Goal: Find specific page/section: Find specific page/section

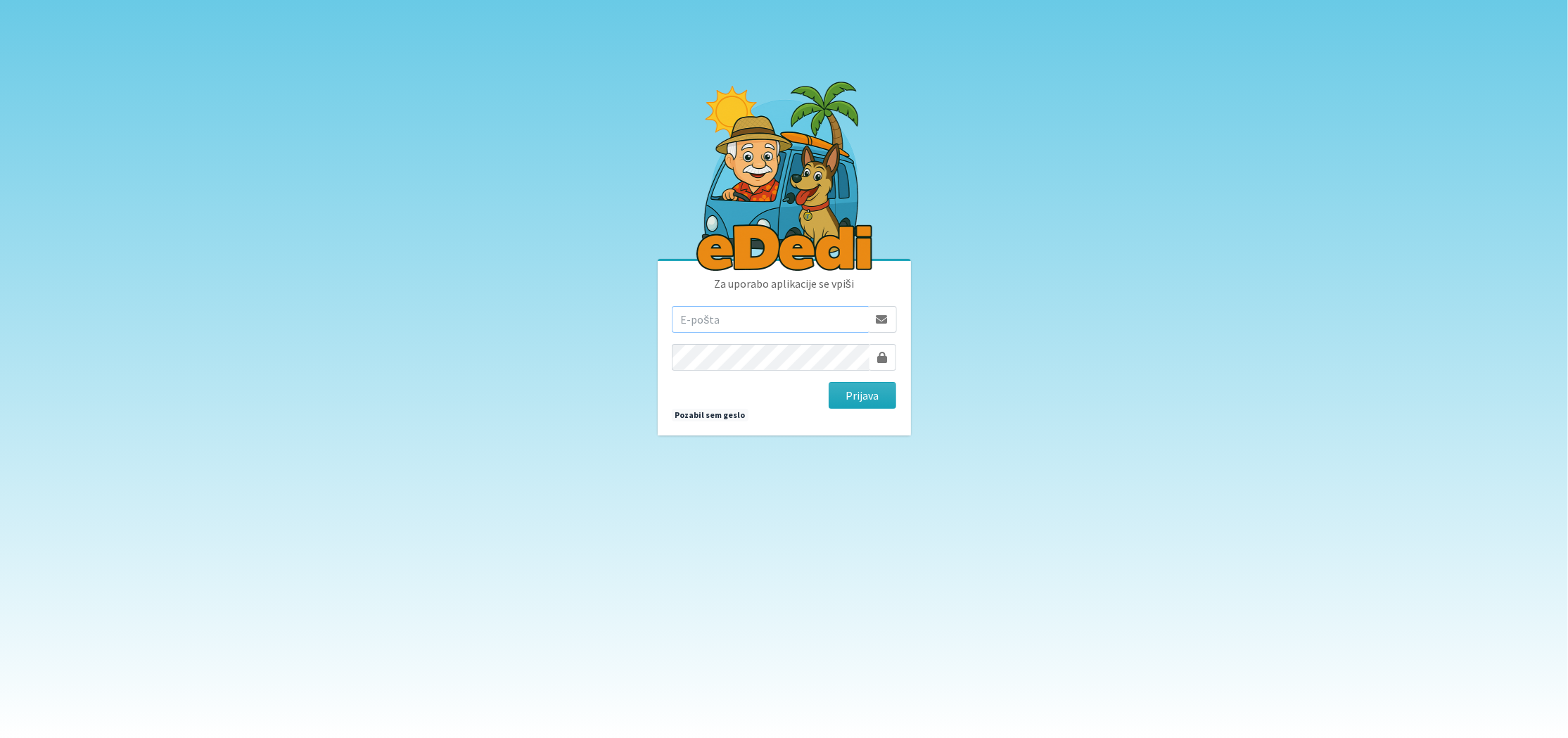
type input "matjaz@koprivc.si"
click at [860, 401] on button "Prijava" at bounding box center [863, 396] width 69 height 27
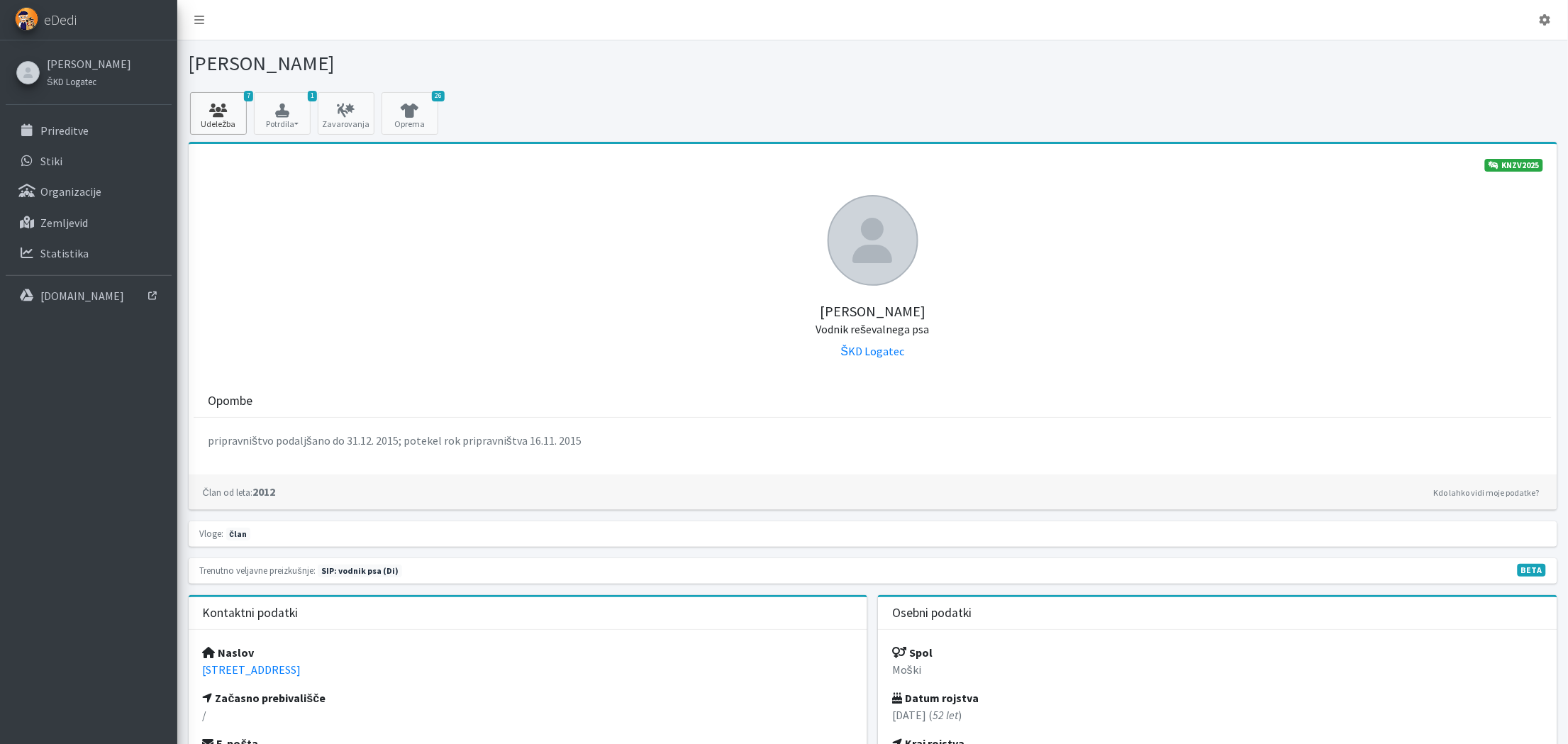
click at [228, 120] on link "7 Udeležba" at bounding box center [218, 114] width 57 height 43
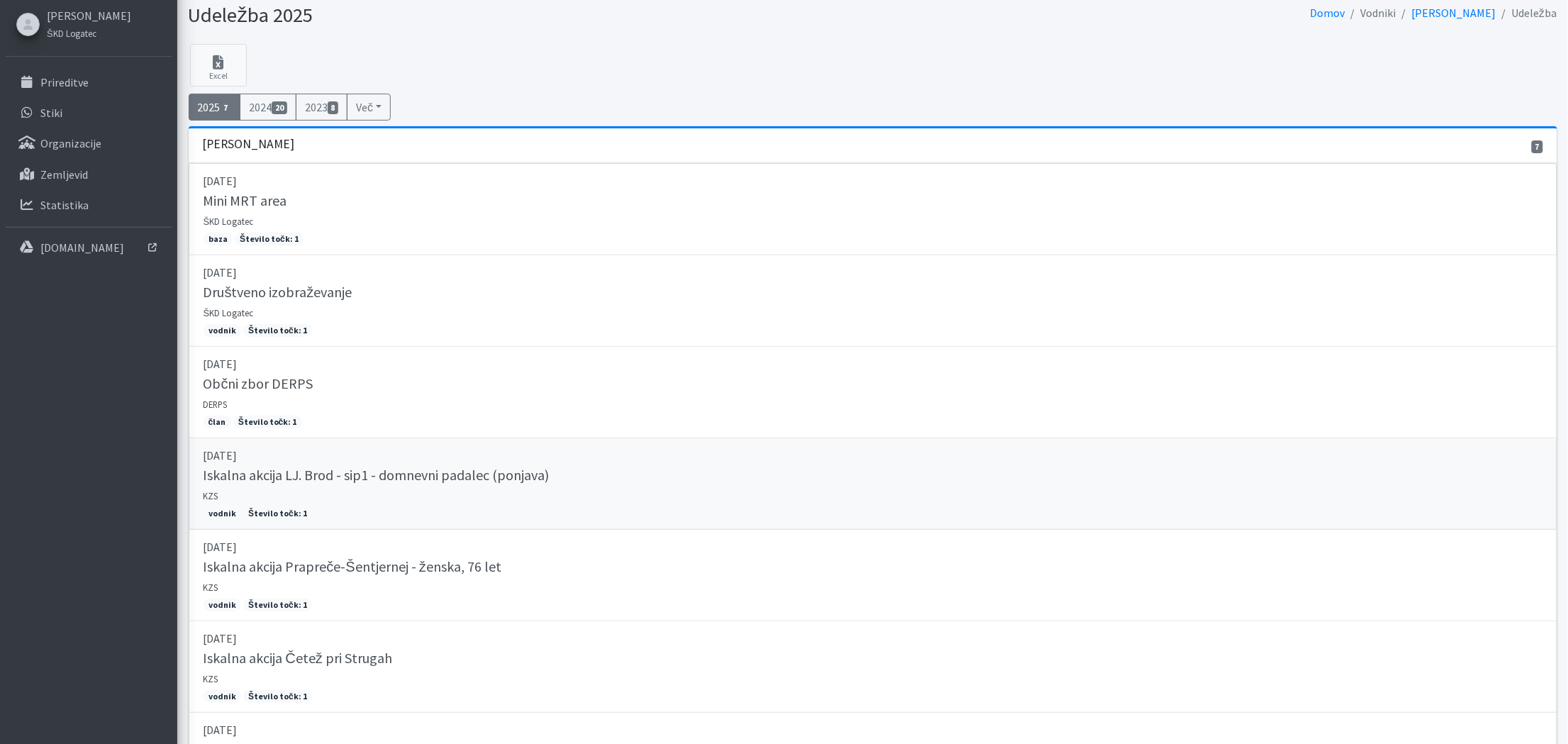
scroll to position [51, 0]
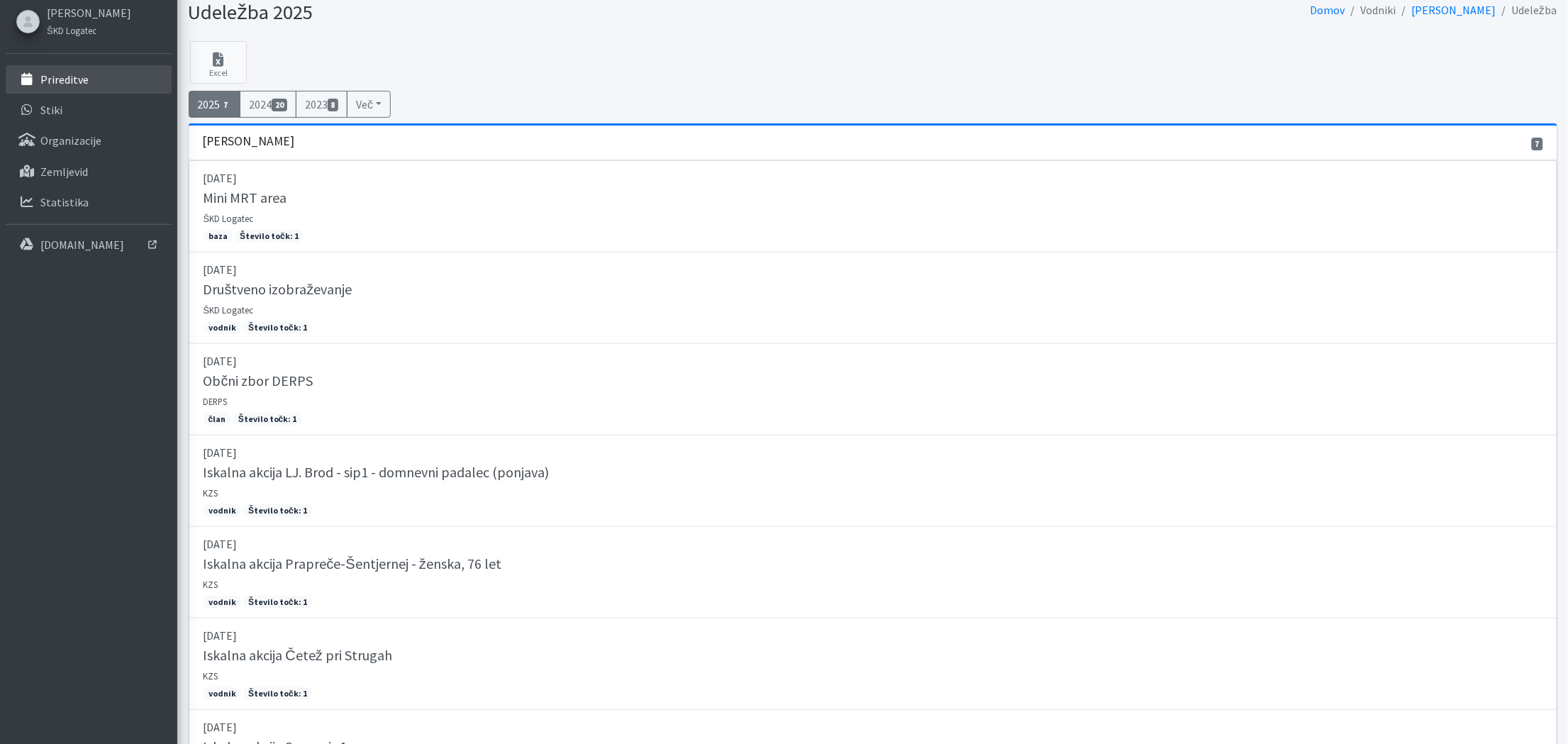
click at [45, 82] on p "Prireditve" at bounding box center [64, 79] width 48 height 14
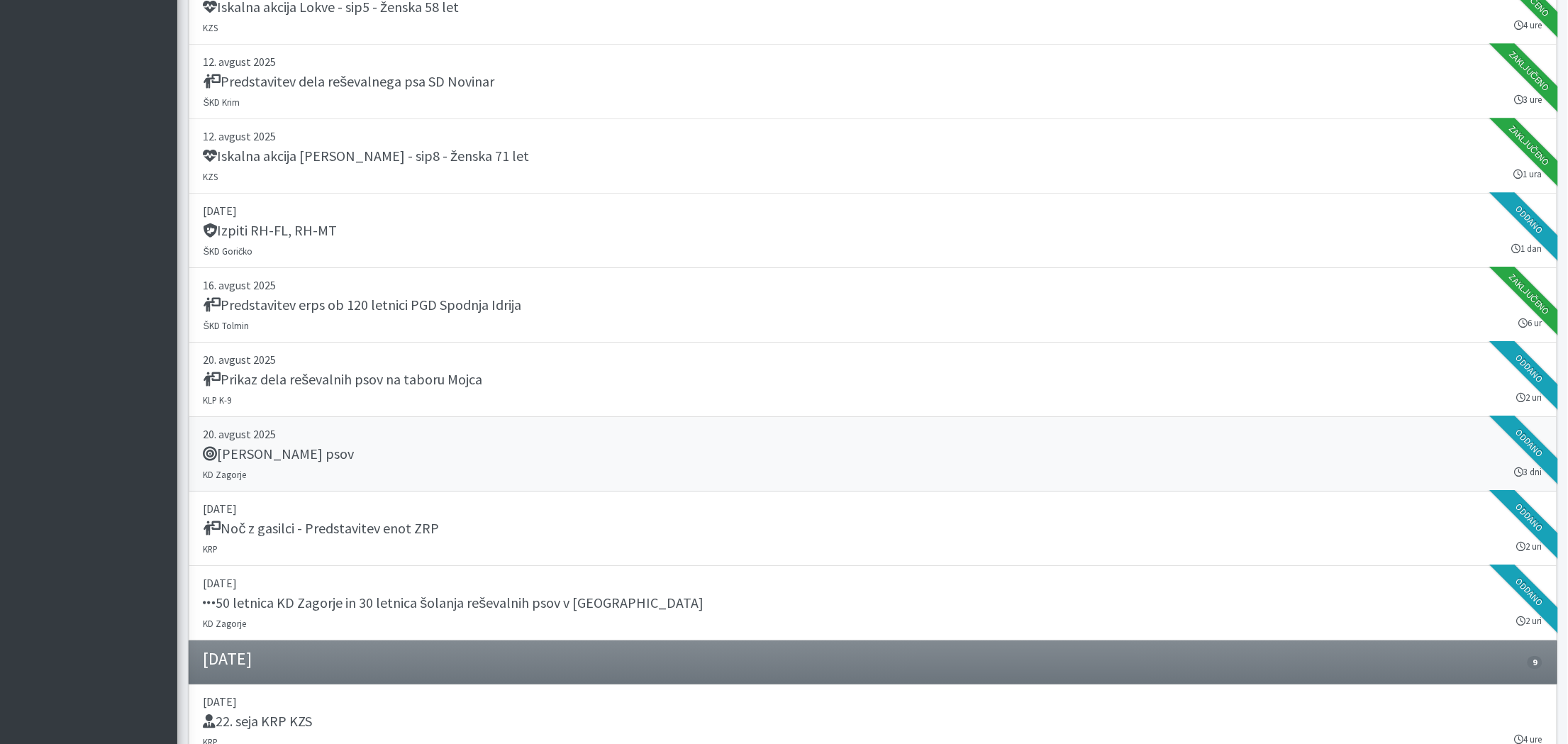
scroll to position [1614, 0]
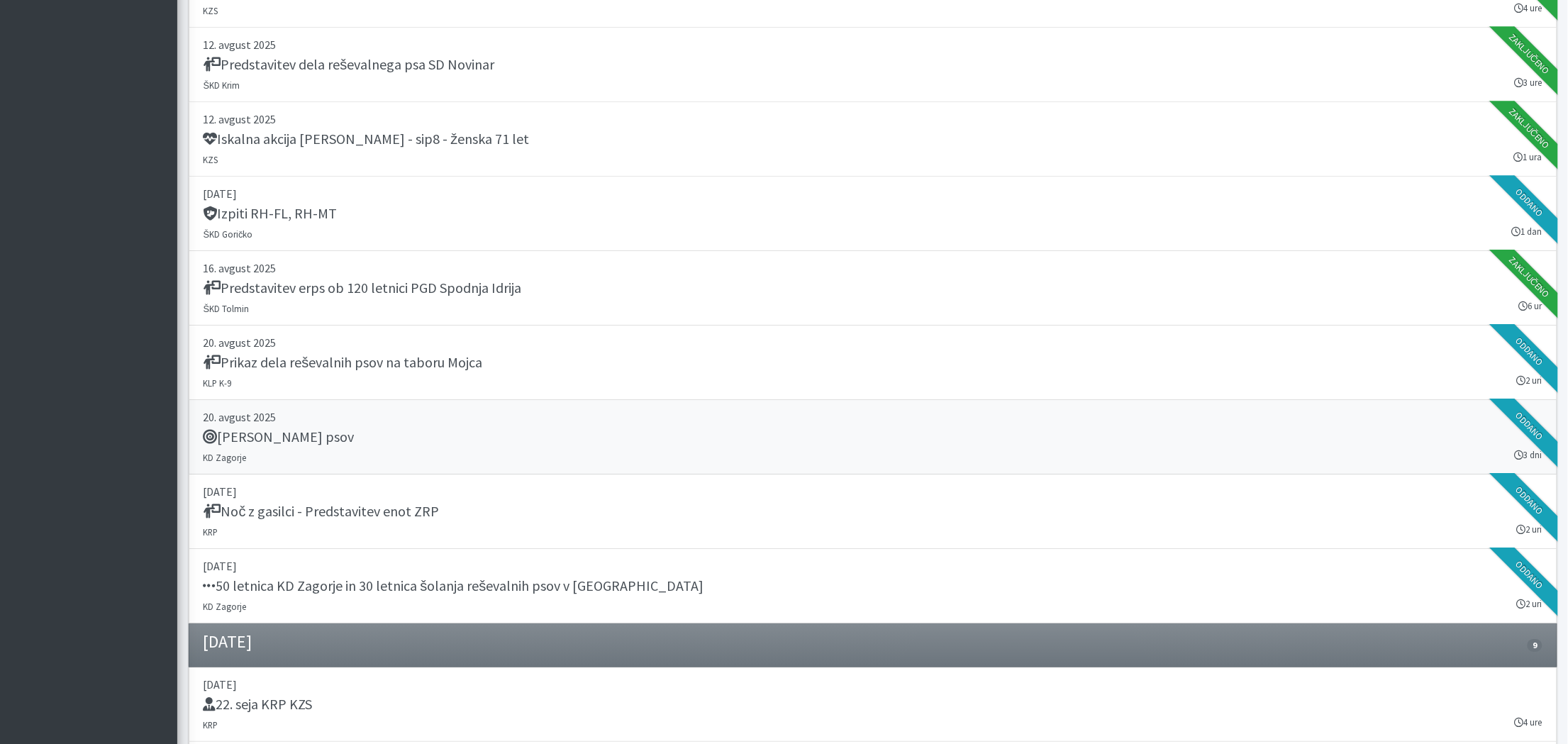
click at [318, 428] on h5 "[PERSON_NAME] psov" at bounding box center [279, 437] width 151 height 17
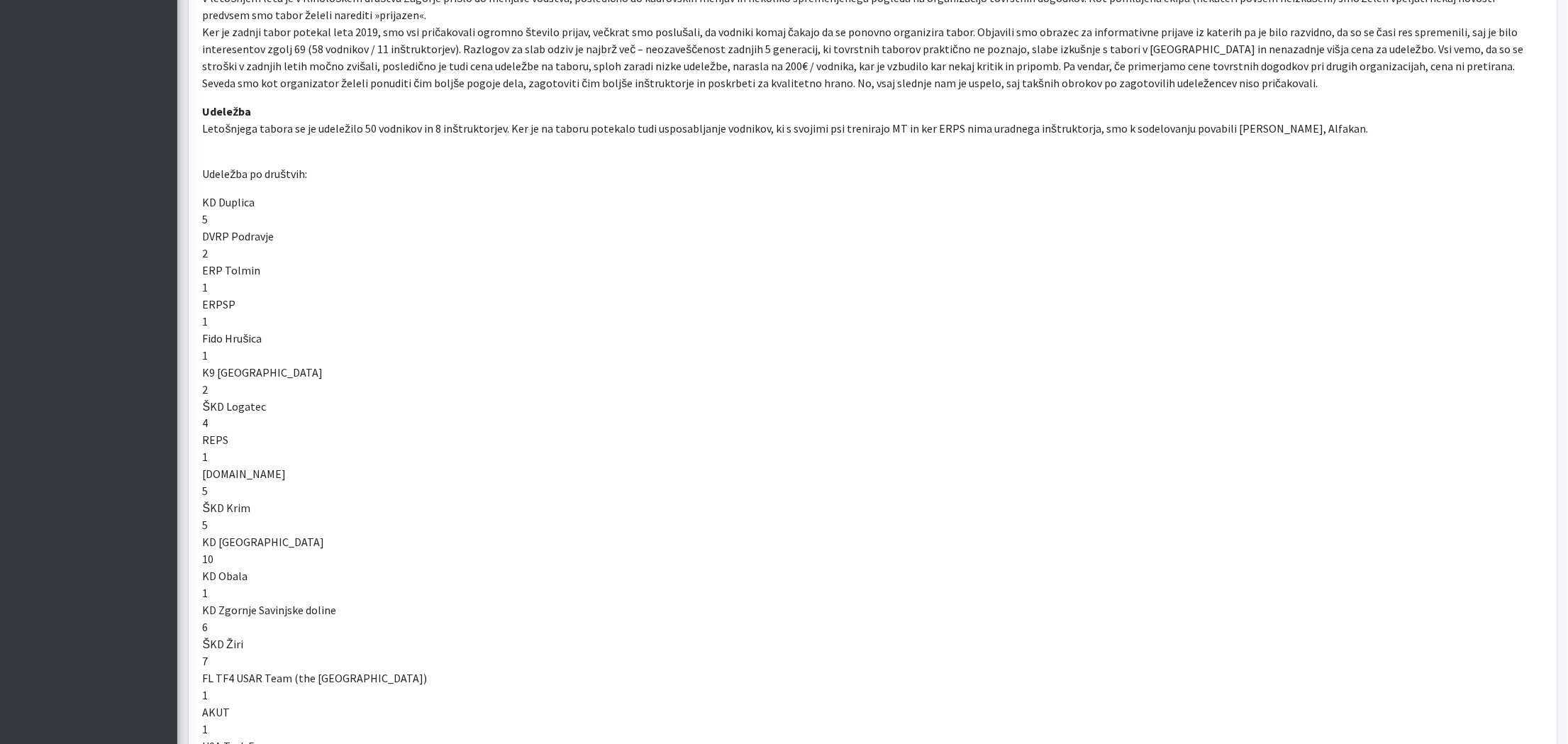
scroll to position [638, 0]
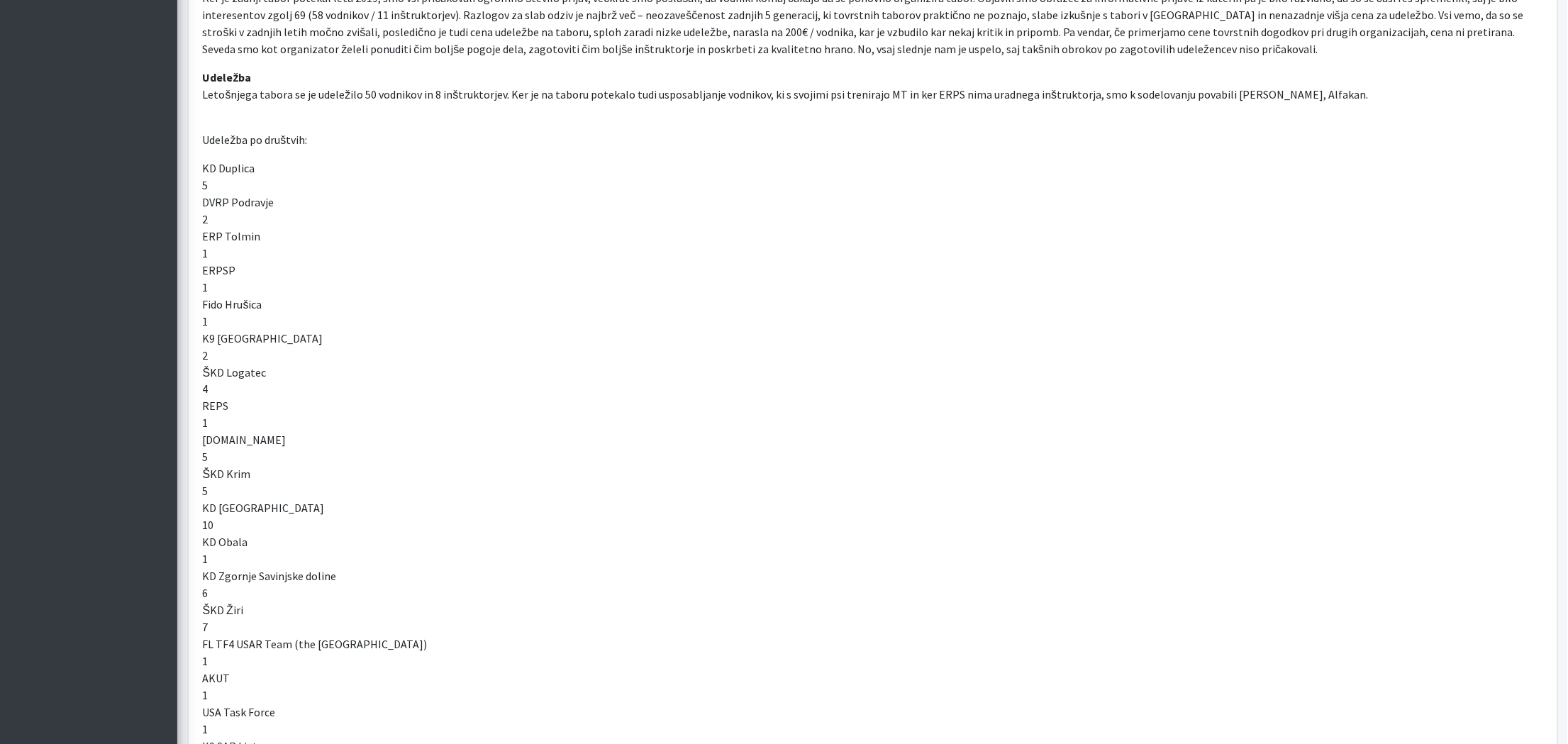
click at [232, 627] on p "KD Duplica 5 DVRP Podravje 2 ERP Tolmin 1 ERPSP 1 Fido Hrušica 1 K9 Novo mesto …" at bounding box center [873, 491] width 1340 height 664
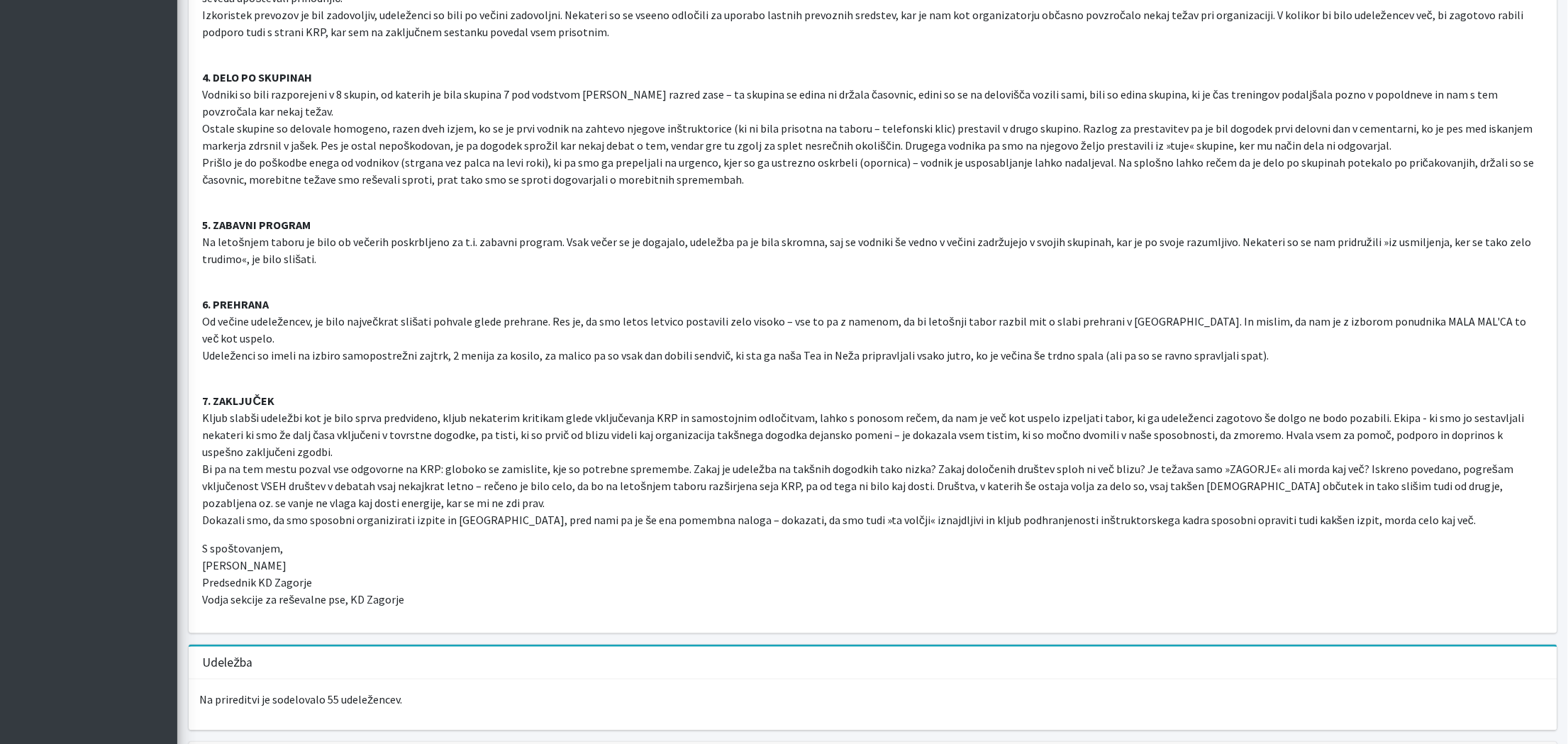
scroll to position [2217, 0]
